Goal: Task Accomplishment & Management: Use online tool/utility

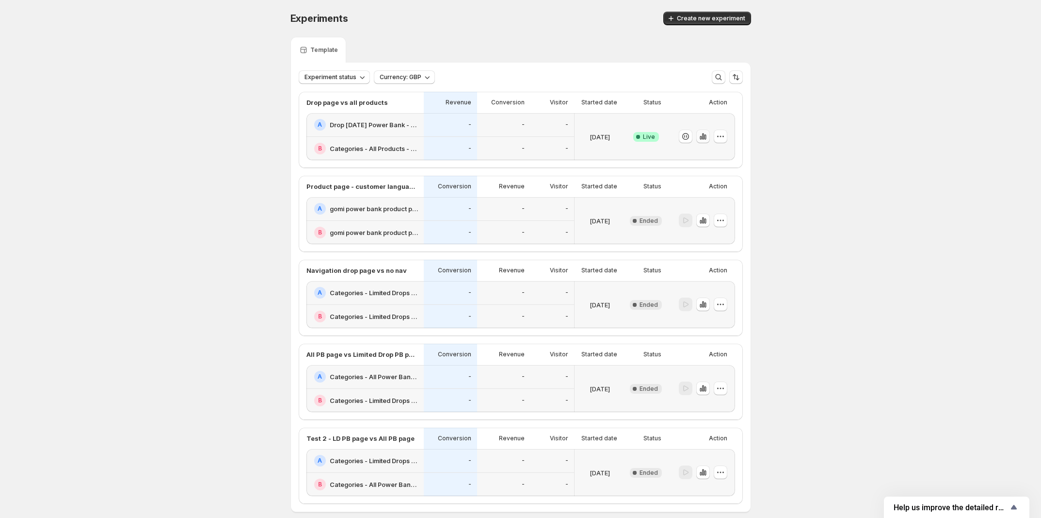
click at [704, 138] on icon "button" at bounding box center [703, 136] width 2 height 6
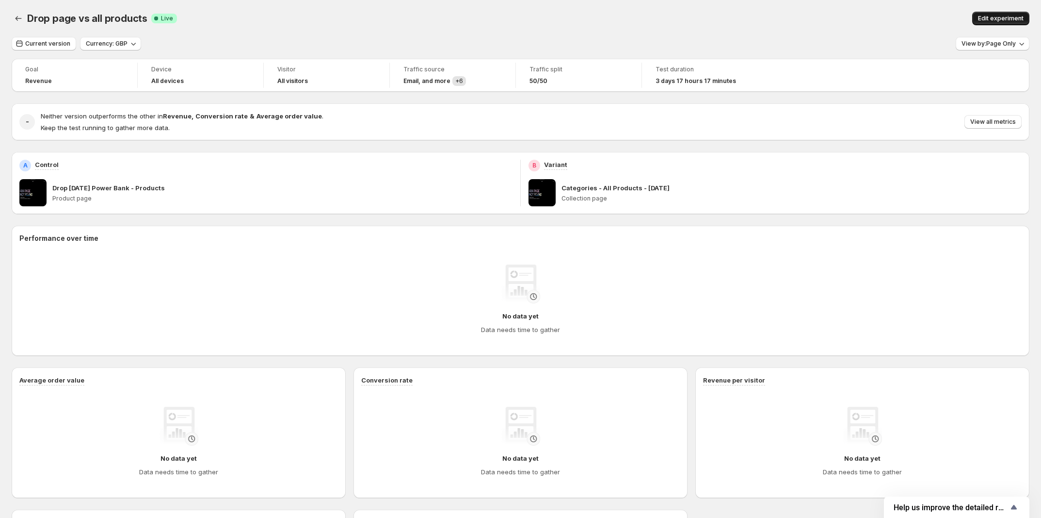
click at [999, 17] on span "Edit experiment" at bounding box center [1001, 19] width 46 height 8
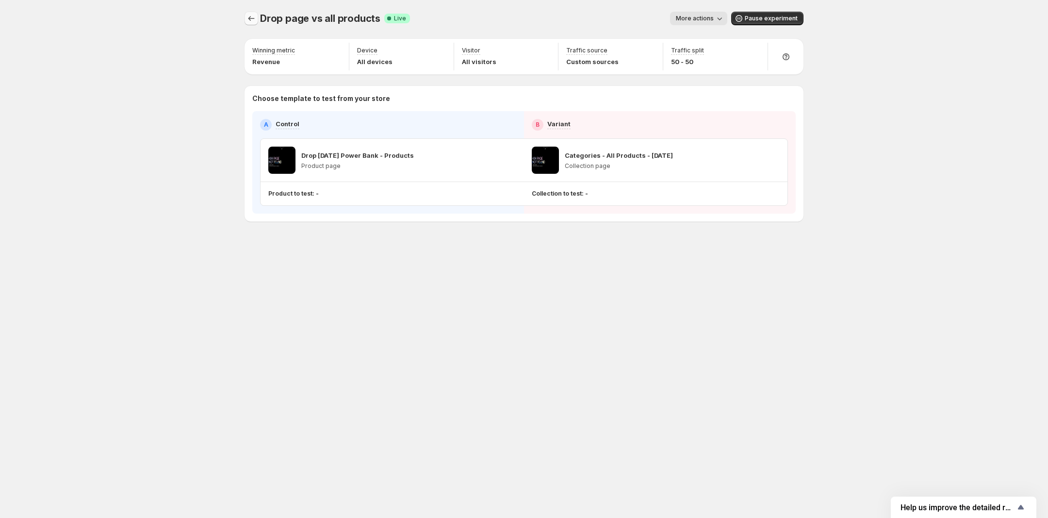
click at [254, 17] on icon "Experiments" at bounding box center [251, 19] width 10 height 10
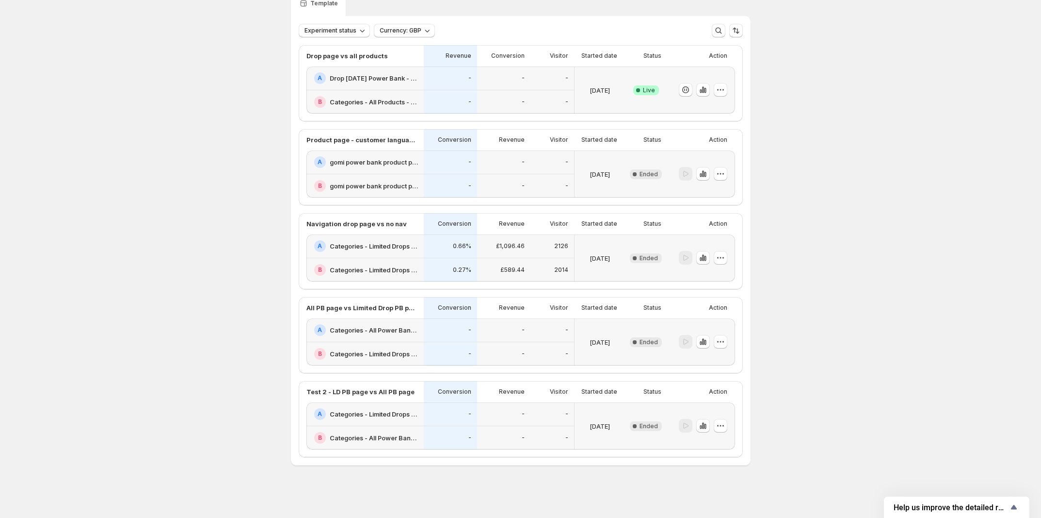
scroll to position [92, 0]
click at [704, 422] on icon "button" at bounding box center [703, 425] width 2 height 6
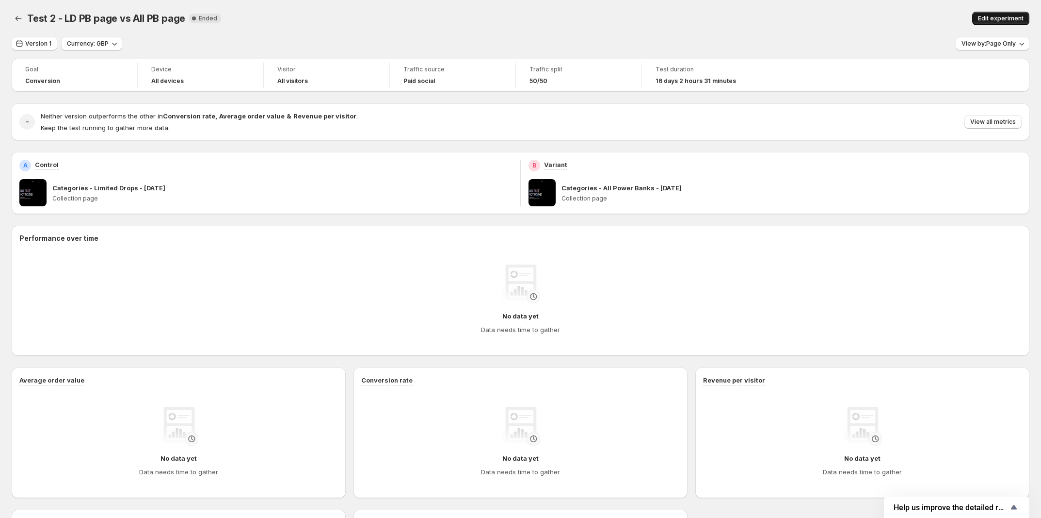
click at [1004, 17] on span "Edit experiment" at bounding box center [1001, 19] width 46 height 8
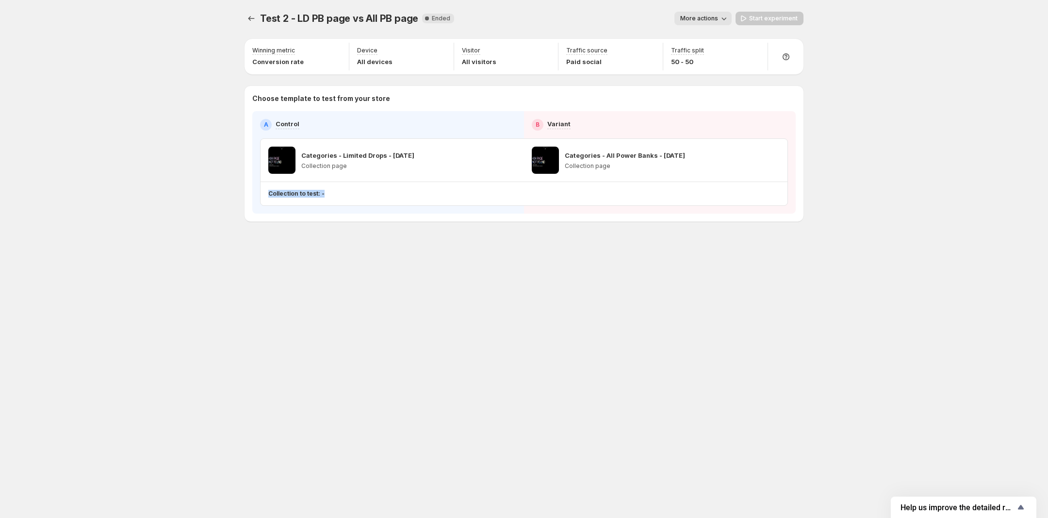
drag, startPoint x: 269, startPoint y: 195, endPoint x: 362, endPoint y: 198, distance: 93.2
click at [359, 195] on div "Collection to test: -" at bounding box center [521, 194] width 507 height 8
click at [383, 266] on div "Test 2 - LD PB page vs All PB page. This page is ready Test 2 - LD PB page vs A…" at bounding box center [524, 137] width 582 height 274
click at [299, 186] on div "Collection to test: -" at bounding box center [521, 194] width 507 height 16
click at [302, 195] on p "Collection to test: -" at bounding box center [296, 194] width 56 height 8
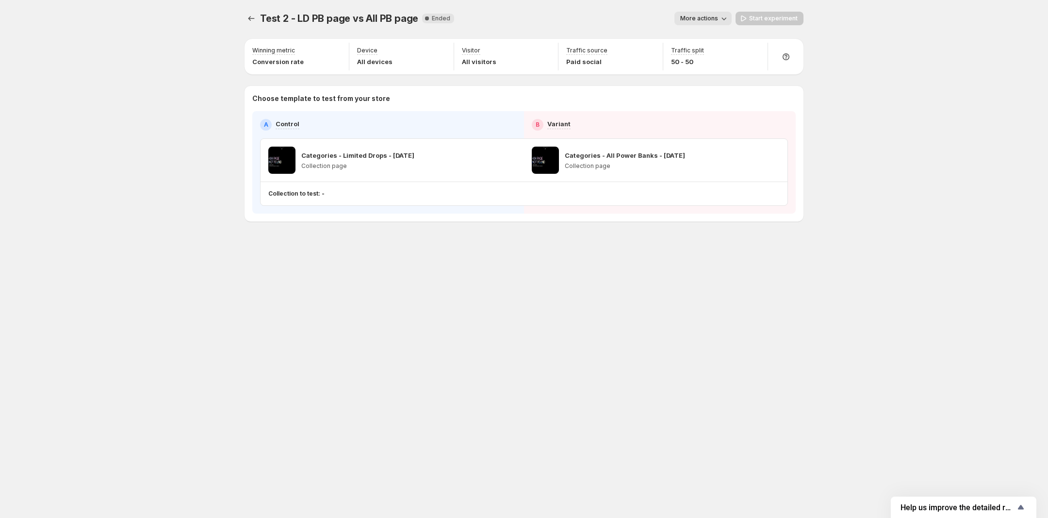
click at [302, 195] on p "Collection to test: -" at bounding box center [296, 194] width 56 height 8
click at [336, 257] on div "Test 2 - LD PB page vs All PB page. This page is ready Test 2 - LD PB page vs A…" at bounding box center [524, 137] width 582 height 274
click at [340, 195] on p "Collections to test: 5 collections" at bounding box center [315, 194] width 95 height 8
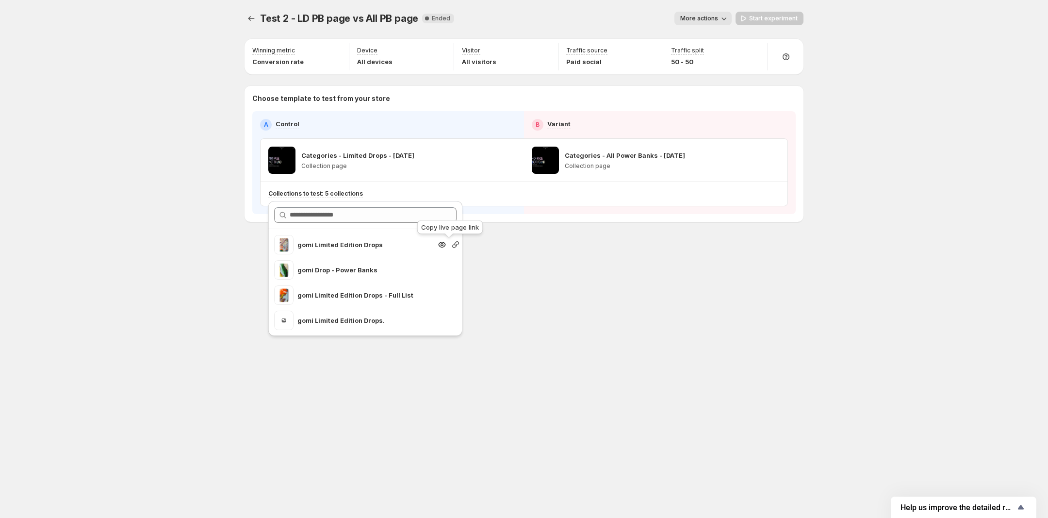
click at [451, 244] on icon "Search for and select a customer segment" at bounding box center [456, 245] width 10 height 10
click at [713, 21] on span "More actions" at bounding box center [699, 19] width 38 height 8
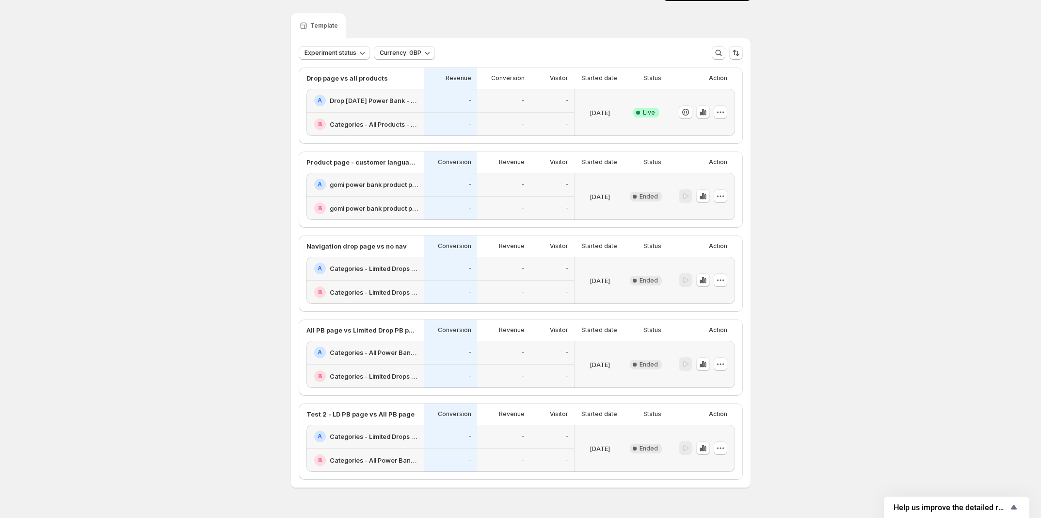
scroll to position [92, 0]
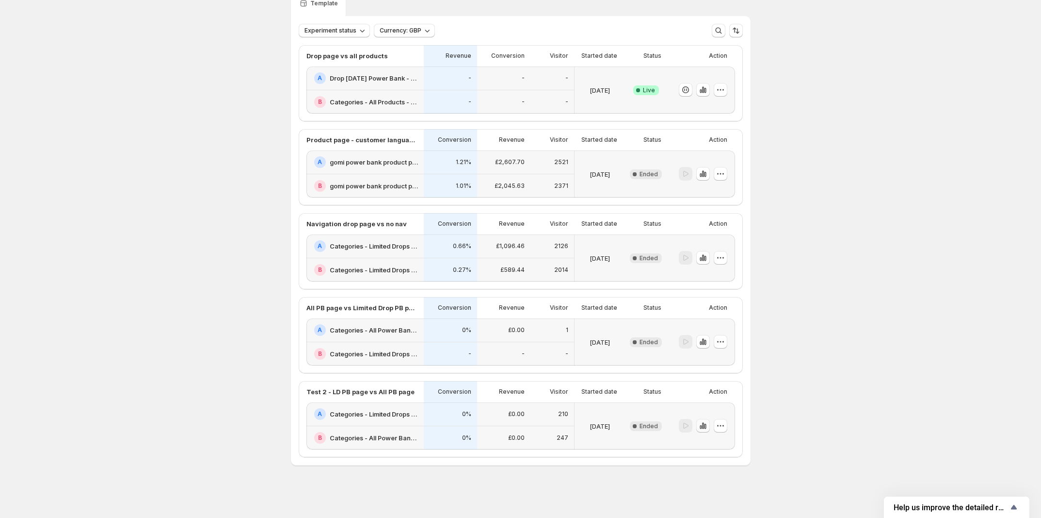
click at [706, 423] on icon "button" at bounding box center [705, 425] width 2 height 5
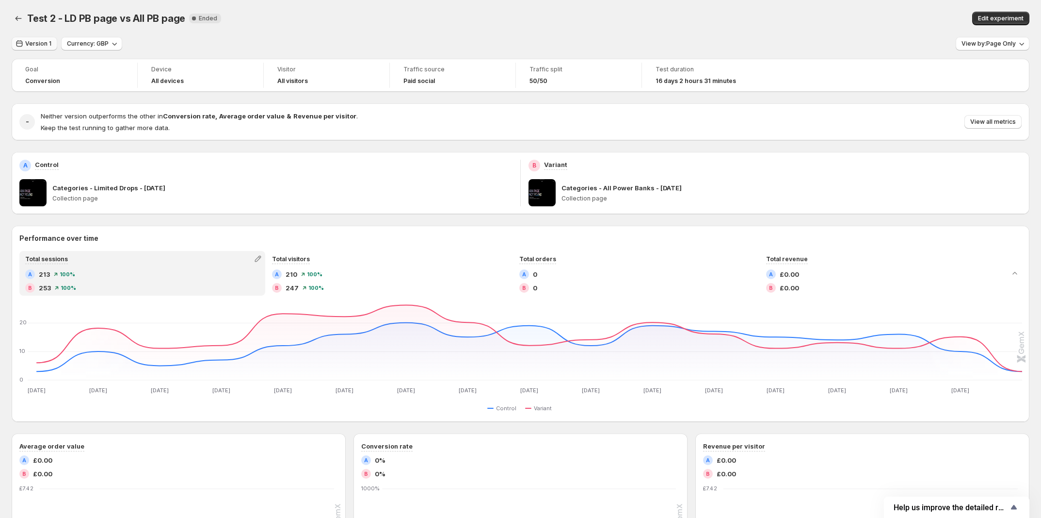
click at [35, 43] on span "Version 1" at bounding box center [38, 44] width 26 height 8
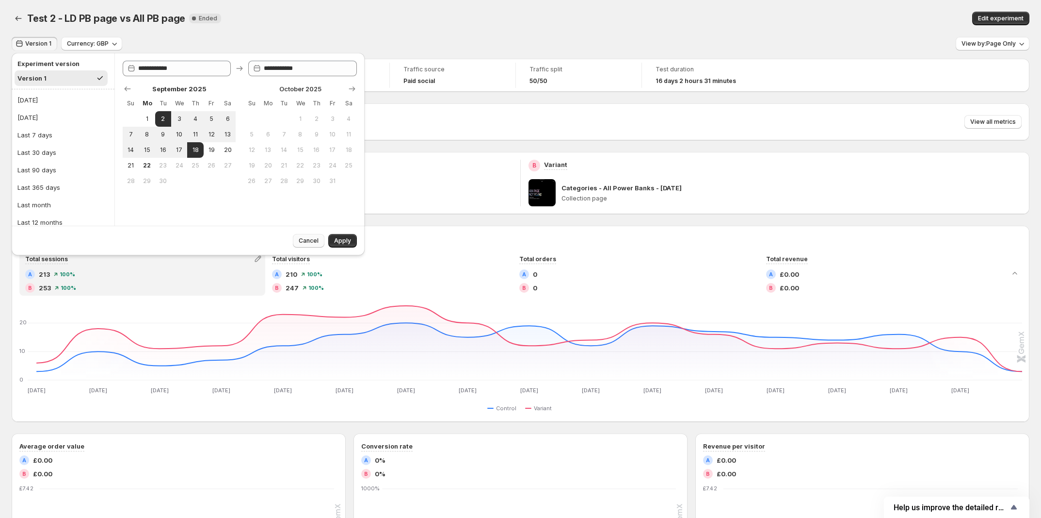
click at [309, 242] on span "Cancel" at bounding box center [309, 241] width 20 height 8
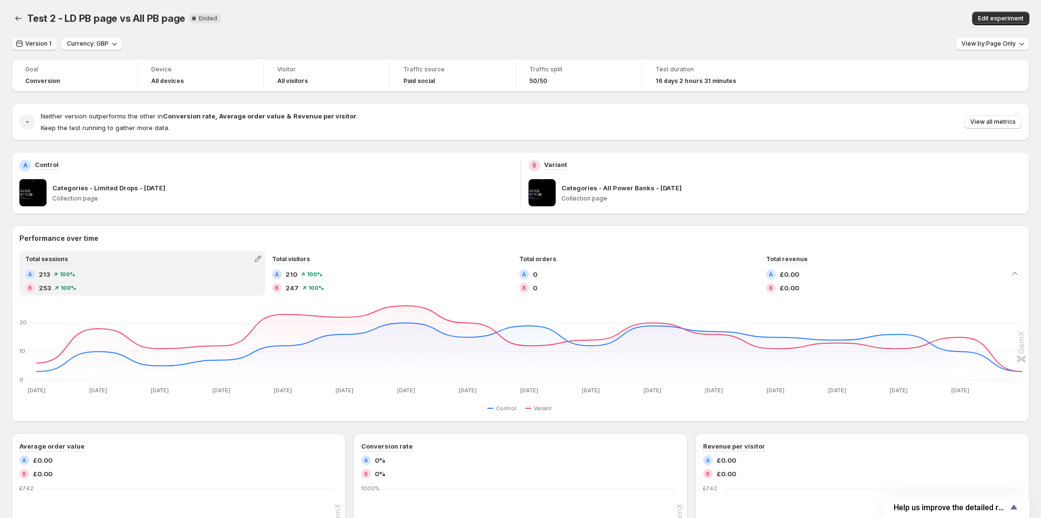
click at [39, 49] on button "Version 1" at bounding box center [35, 44] width 46 height 14
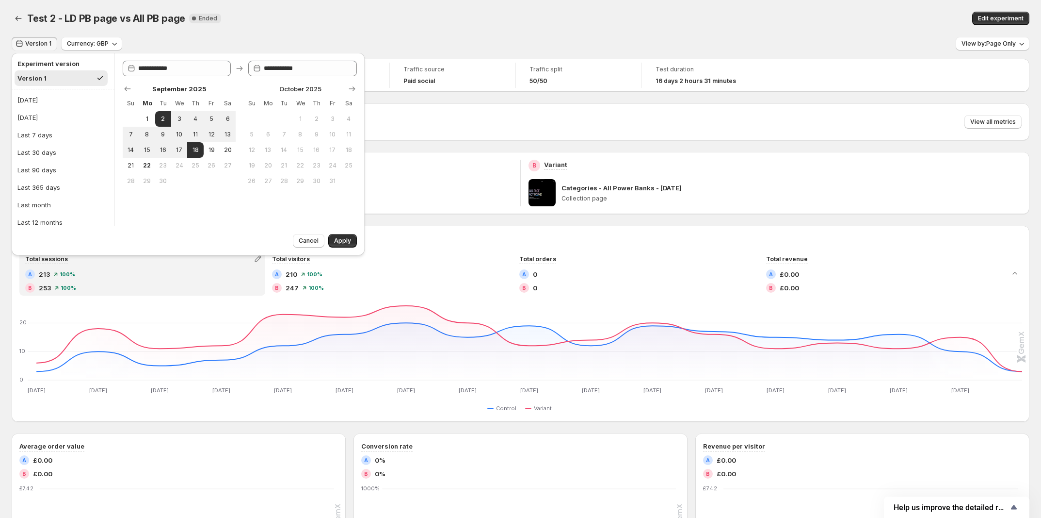
drag, startPoint x: 190, startPoint y: 30, endPoint x: 173, endPoint y: 30, distance: 16.5
click at [190, 30] on div "Test 2 - LD PB page vs All PB page. This page is ready Test 2 - LD PB page vs A…" at bounding box center [521, 18] width 1018 height 37
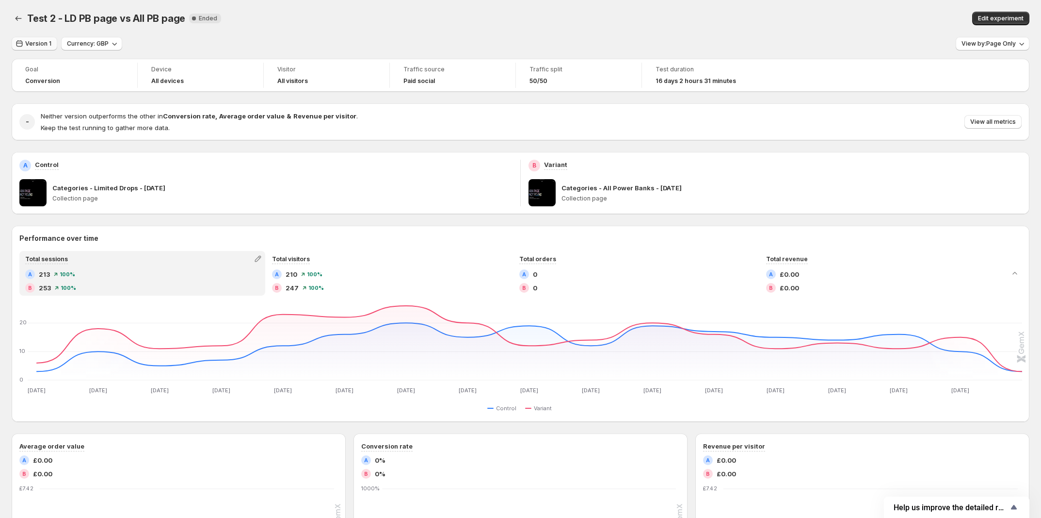
click at [47, 45] on span "Version 1" at bounding box center [38, 44] width 26 height 8
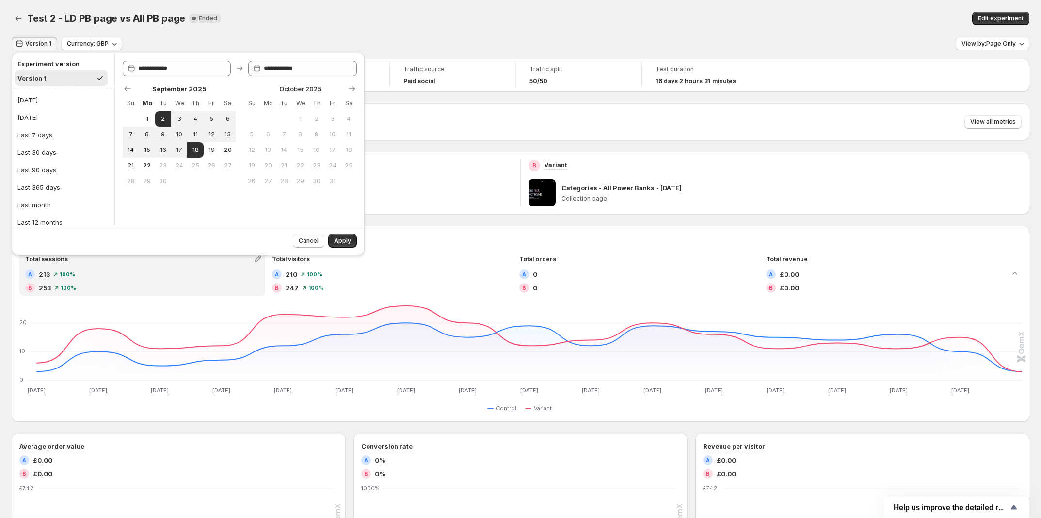
click at [354, 21] on div "Test 2 - LD PB page vs All PB page New Complete Ended" at bounding box center [309, 19] width 564 height 14
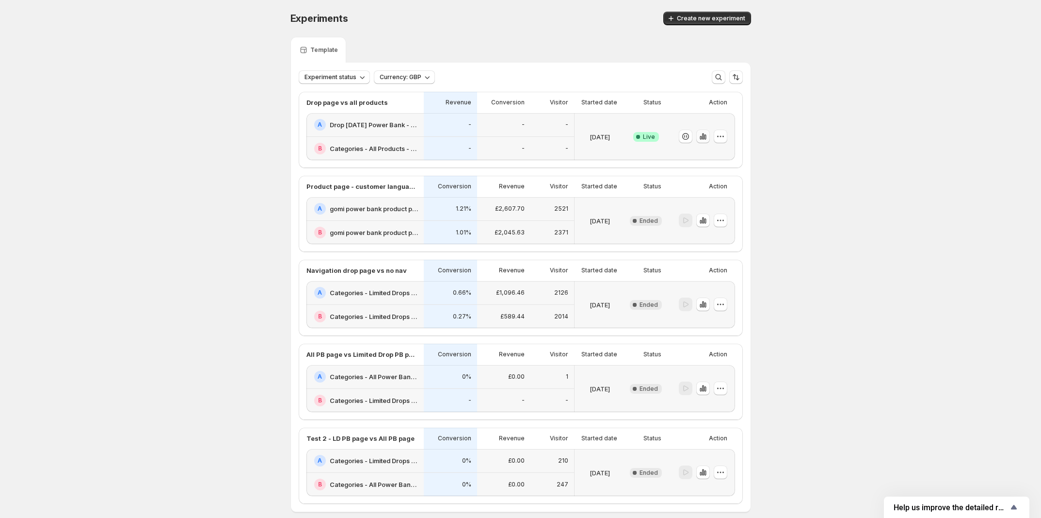
click at [704, 135] on icon "button" at bounding box center [703, 136] width 2 height 6
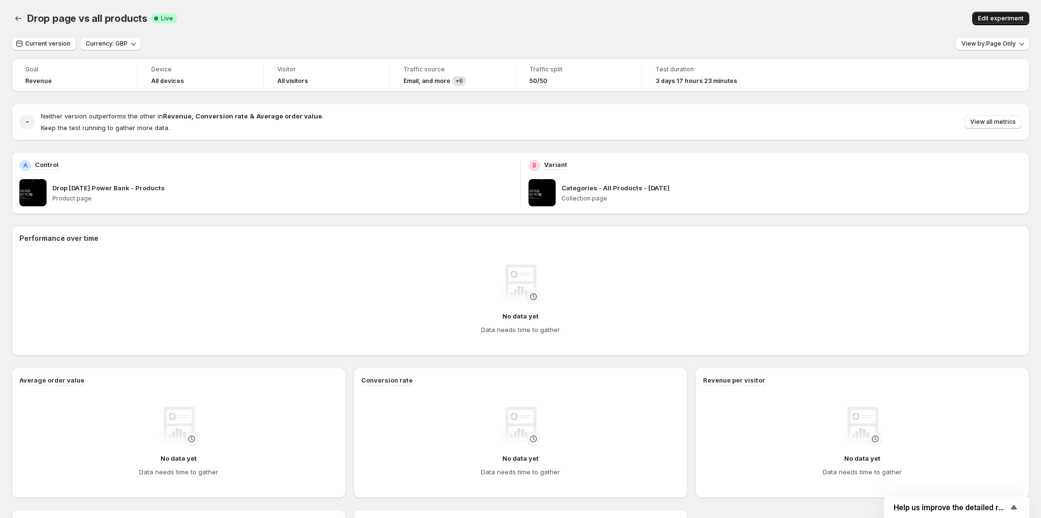
click at [1009, 15] on span "Edit experiment" at bounding box center [1001, 19] width 46 height 8
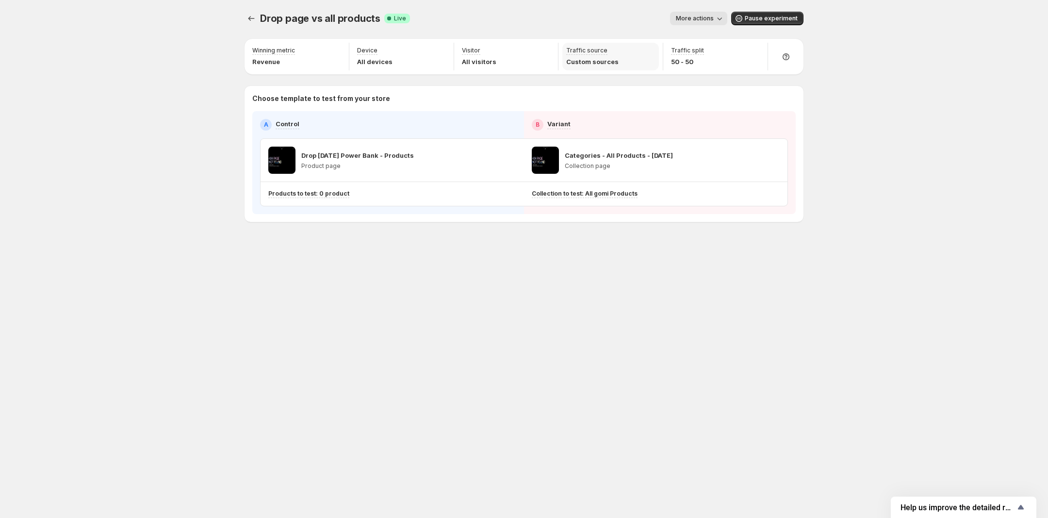
click at [605, 65] on p "Custom sources" at bounding box center [592, 62] width 52 height 10
click at [619, 61] on div "Traffic source Custom sources" at bounding box center [610, 57] width 97 height 28
click at [633, 57] on div "Traffic source Custom sources" at bounding box center [610, 57] width 97 height 28
click at [656, 45] on div "Traffic source Custom sources" at bounding box center [610, 57] width 97 height 28
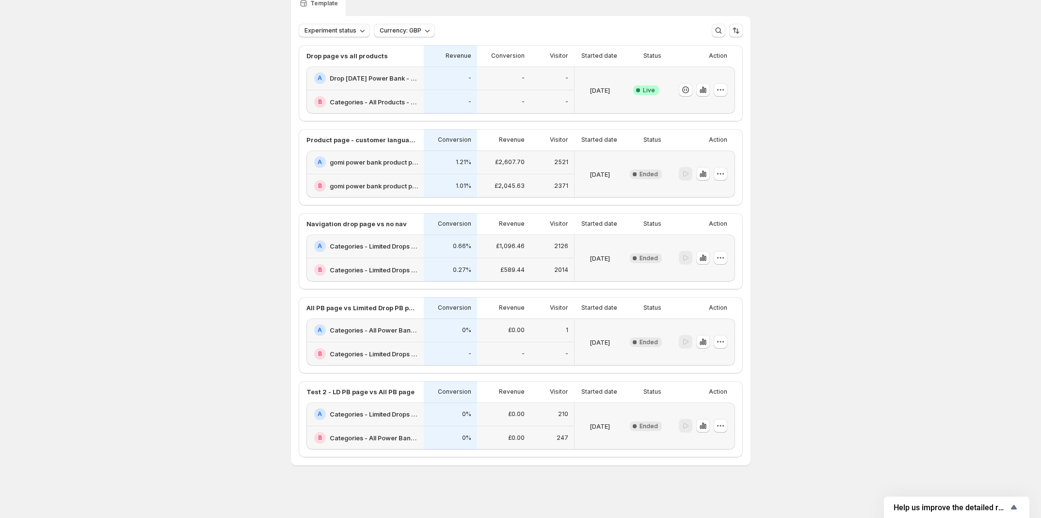
scroll to position [92, 0]
click at [721, 85] on icon "button" at bounding box center [721, 90] width 10 height 10
click at [716, 105] on span "Edit" at bounding box center [732, 110] width 101 height 10
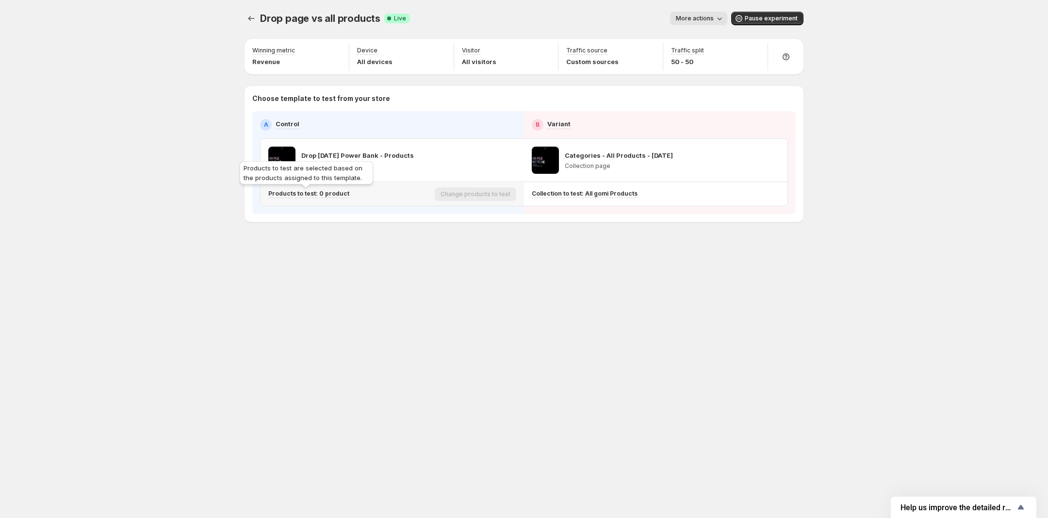
click at [321, 191] on p "Products to test: 0 product" at bounding box center [308, 194] width 81 height 8
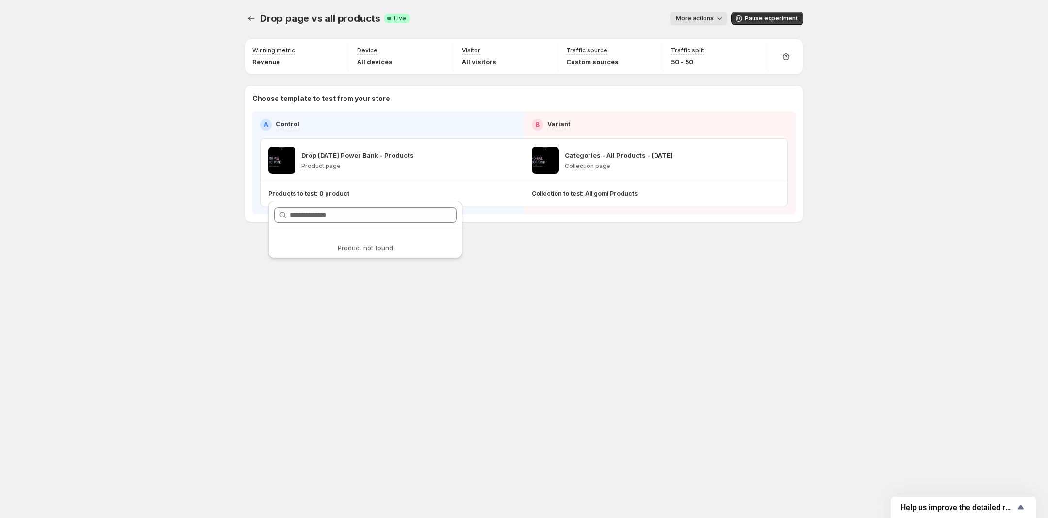
click at [526, 284] on div "Drop page vs all products. This page is ready Drop page vs all products Success…" at bounding box center [524, 259] width 582 height 518
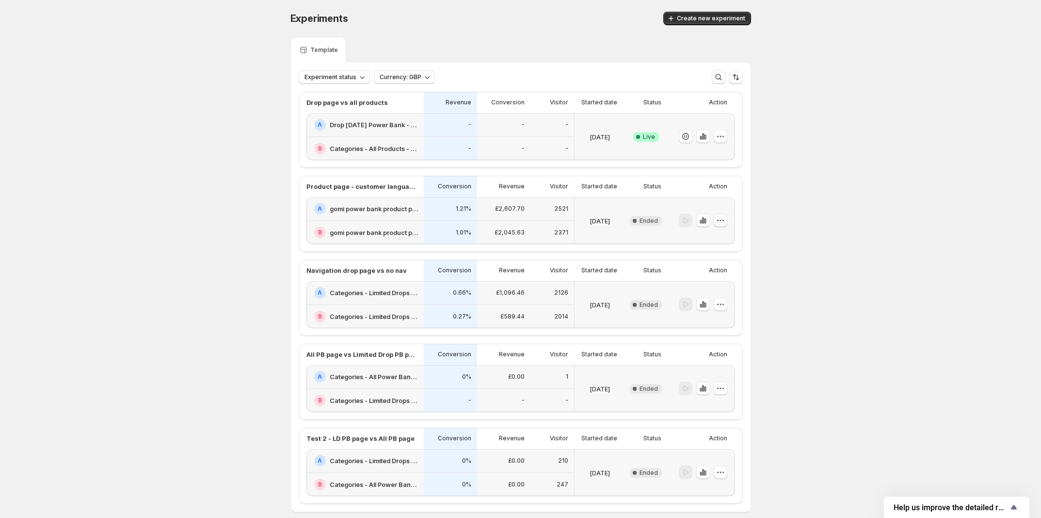
click at [723, 225] on icon "button" at bounding box center [721, 220] width 10 height 10
click at [832, 176] on div "Experiments. This page is ready Experiments Create new experiment Template Expe…" at bounding box center [520, 282] width 1041 height 564
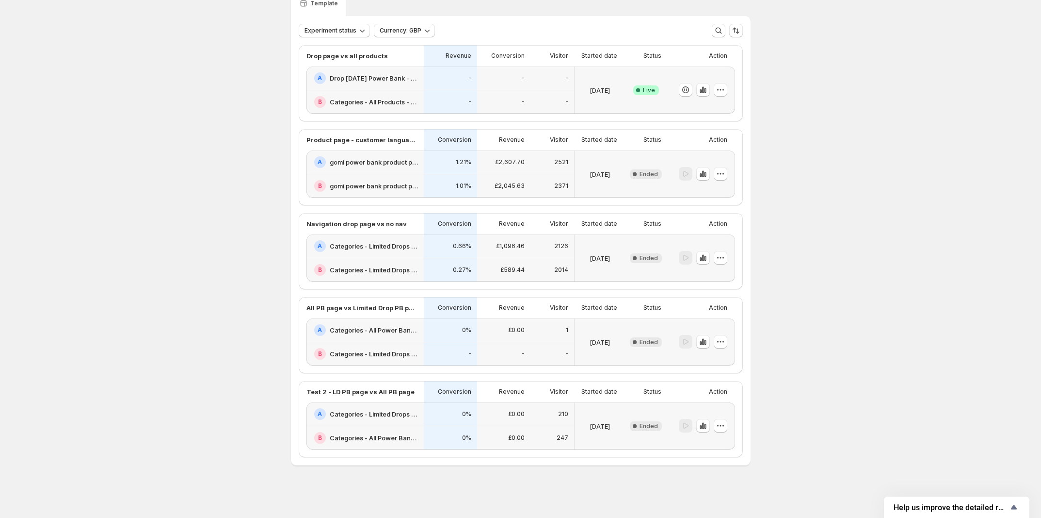
click at [549, 410] on div "210" at bounding box center [552, 414] width 32 height 12
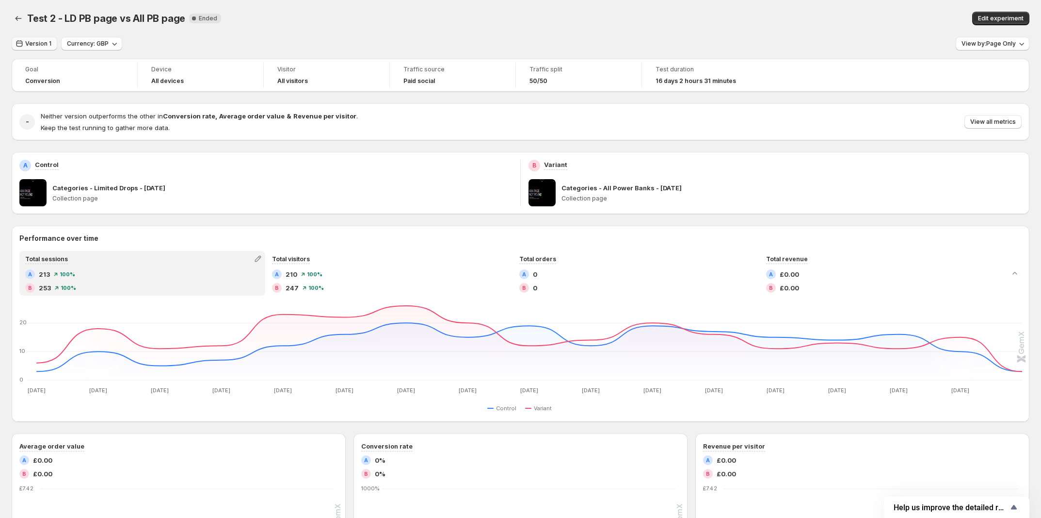
click at [44, 47] on span "Version 1" at bounding box center [38, 44] width 26 height 8
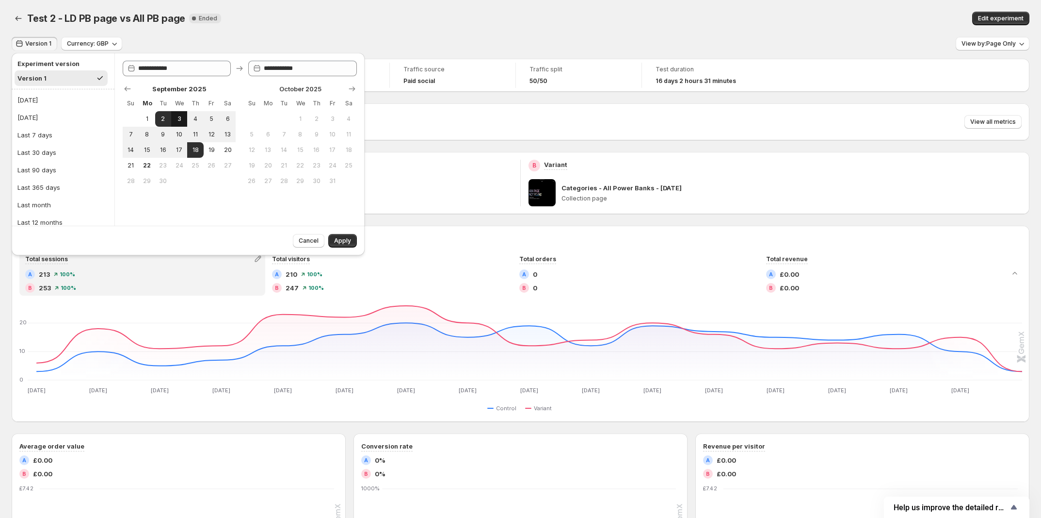
click at [175, 116] on span "3" at bounding box center [179, 119] width 8 height 8
type input "**********"
click at [182, 145] on button "17" at bounding box center [179, 150] width 16 height 16
type input "**********"
click at [347, 241] on span "Apply" at bounding box center [342, 241] width 17 height 8
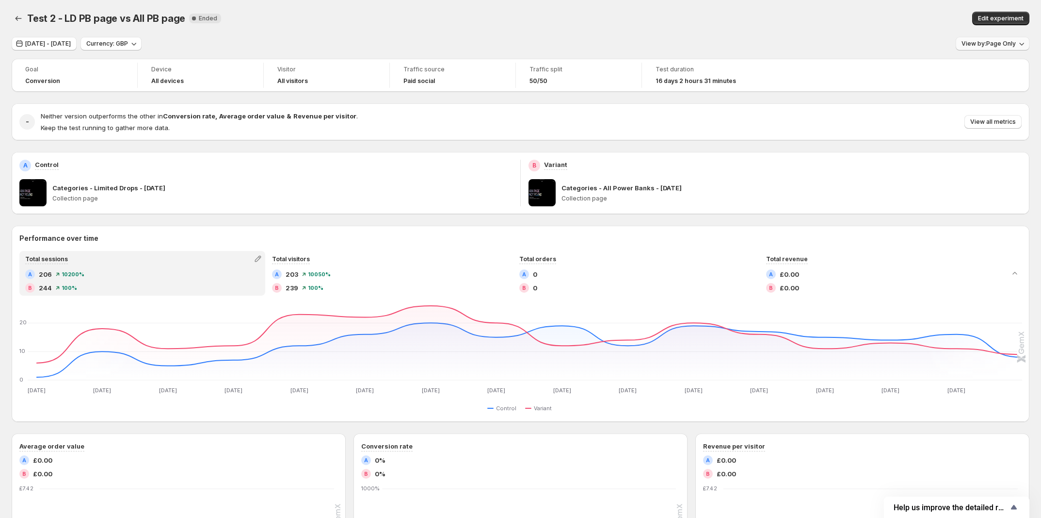
click at [1007, 40] on span "View by: Page Only" at bounding box center [989, 44] width 54 height 8
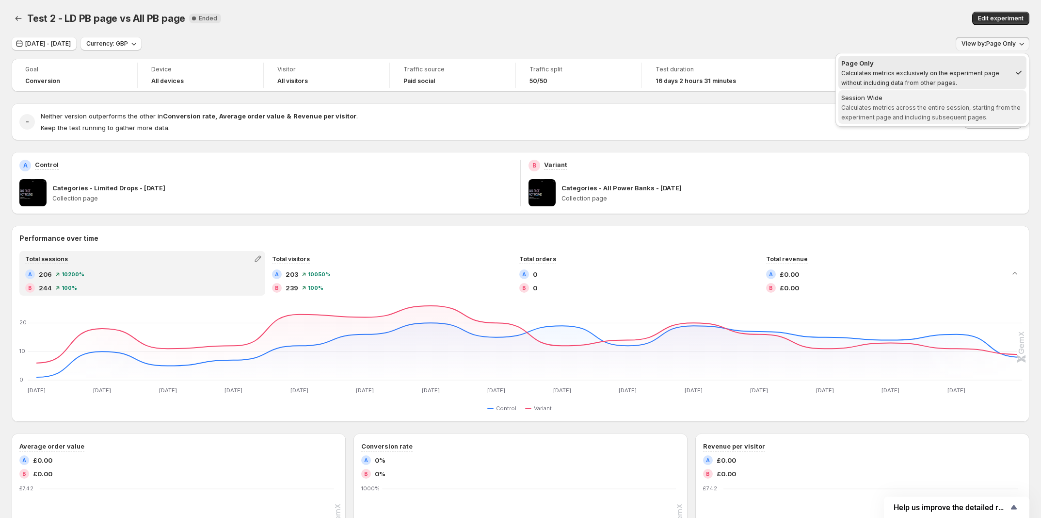
click at [963, 117] on span "Calculates metrics across the entire session, starting from the experiment page…" at bounding box center [931, 112] width 179 height 17
